Goal: Task Accomplishment & Management: Manage account settings

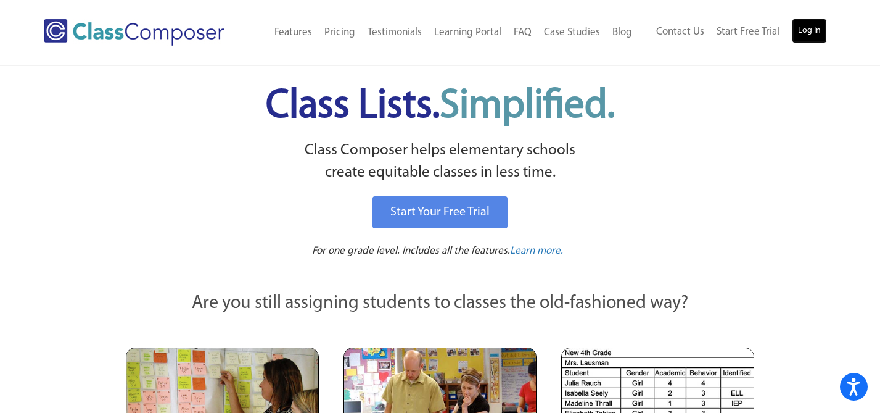
click at [811, 35] on link "Log In" at bounding box center [809, 31] width 35 height 25
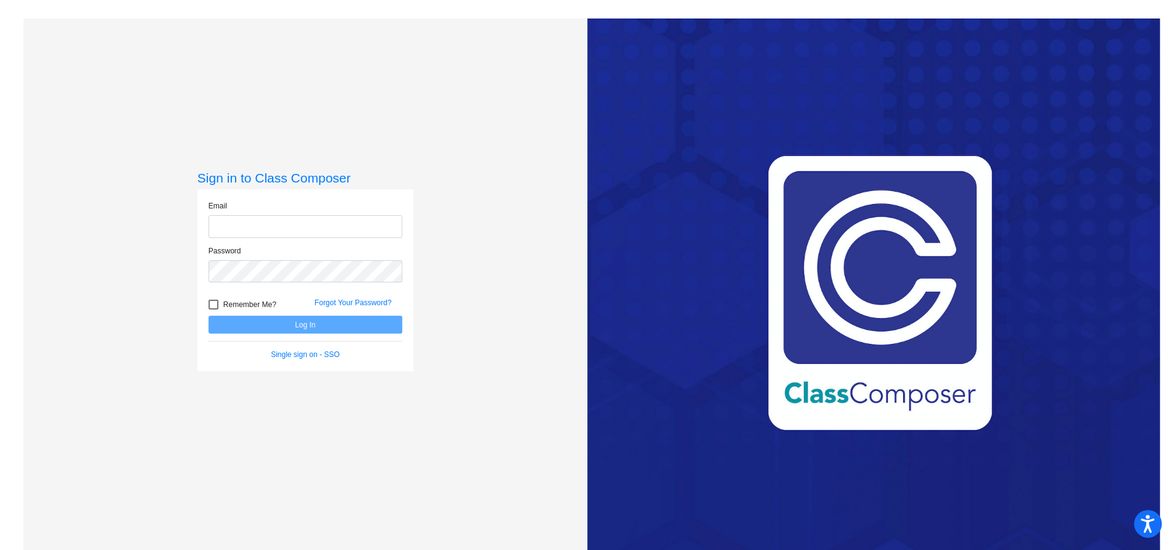
type input "[EMAIL_ADDRESS][DOMAIN_NAME]"
click at [303, 328] on button "Log In" at bounding box center [306, 325] width 194 height 18
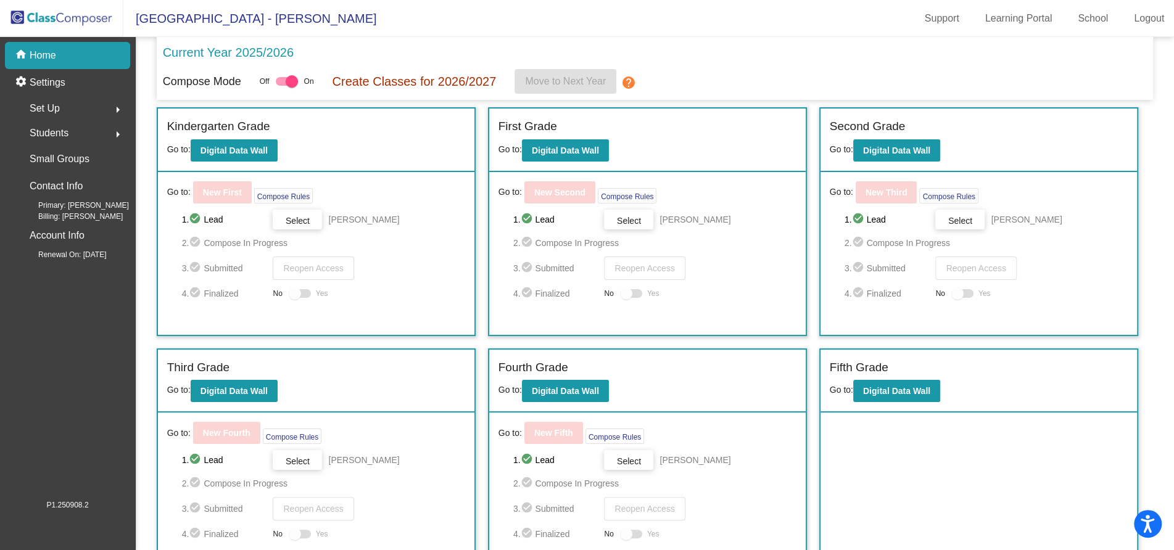
scroll to position [25, 0]
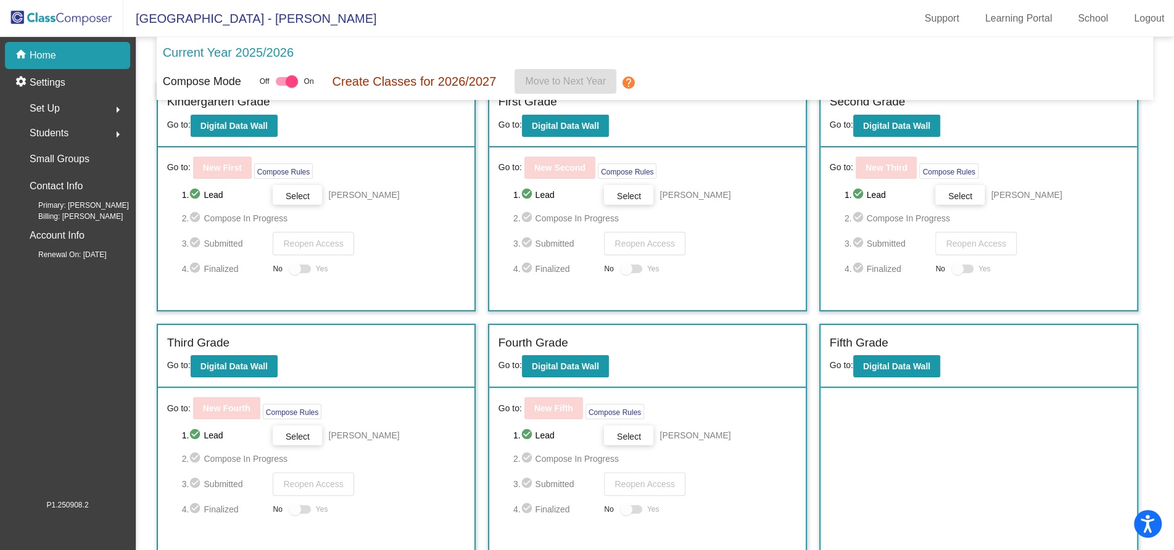
click at [297, 271] on div at bounding box center [295, 269] width 12 height 12
click at [298, 266] on div at bounding box center [295, 269] width 12 height 12
